Goal: Information Seeking & Learning: Learn about a topic

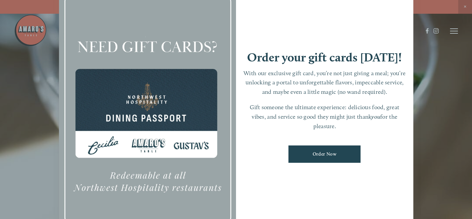
click at [420, 81] on div at bounding box center [236, 109] width 472 height 219
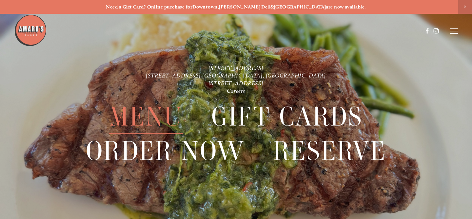
click at [140, 117] on span "Menu" at bounding box center [146, 117] width 74 height 34
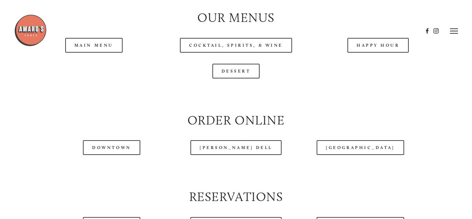
scroll to position [675, 0]
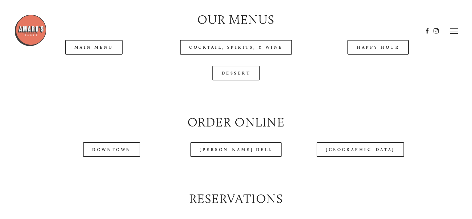
click at [106, 51] on header "Menu Order Now Visit Gallery 0" at bounding box center [235, 31] width 443 height 62
click at [101, 47] on div at bounding box center [218, 31] width 408 height 34
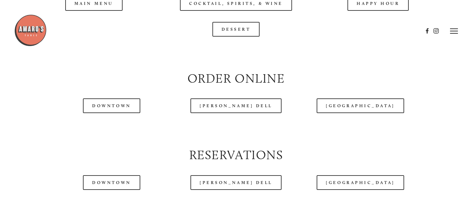
scroll to position [646, 0]
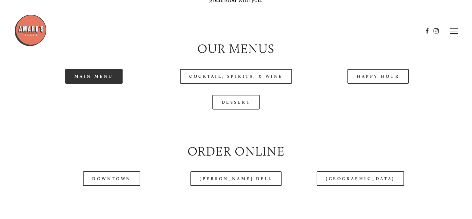
click at [96, 73] on link "Main Menu" at bounding box center [93, 76] width 57 height 15
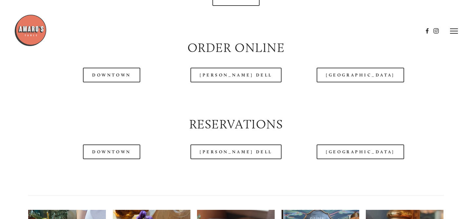
scroll to position [584, 0]
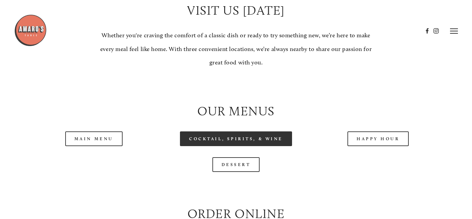
click at [254, 134] on link "Cocktail, Spirits, & Wine" at bounding box center [236, 139] width 112 height 15
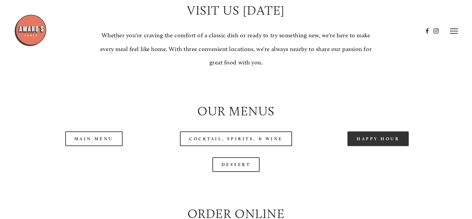
click at [356, 139] on link "Happy Hour" at bounding box center [378, 139] width 62 height 15
